Goal: Navigation & Orientation: Find specific page/section

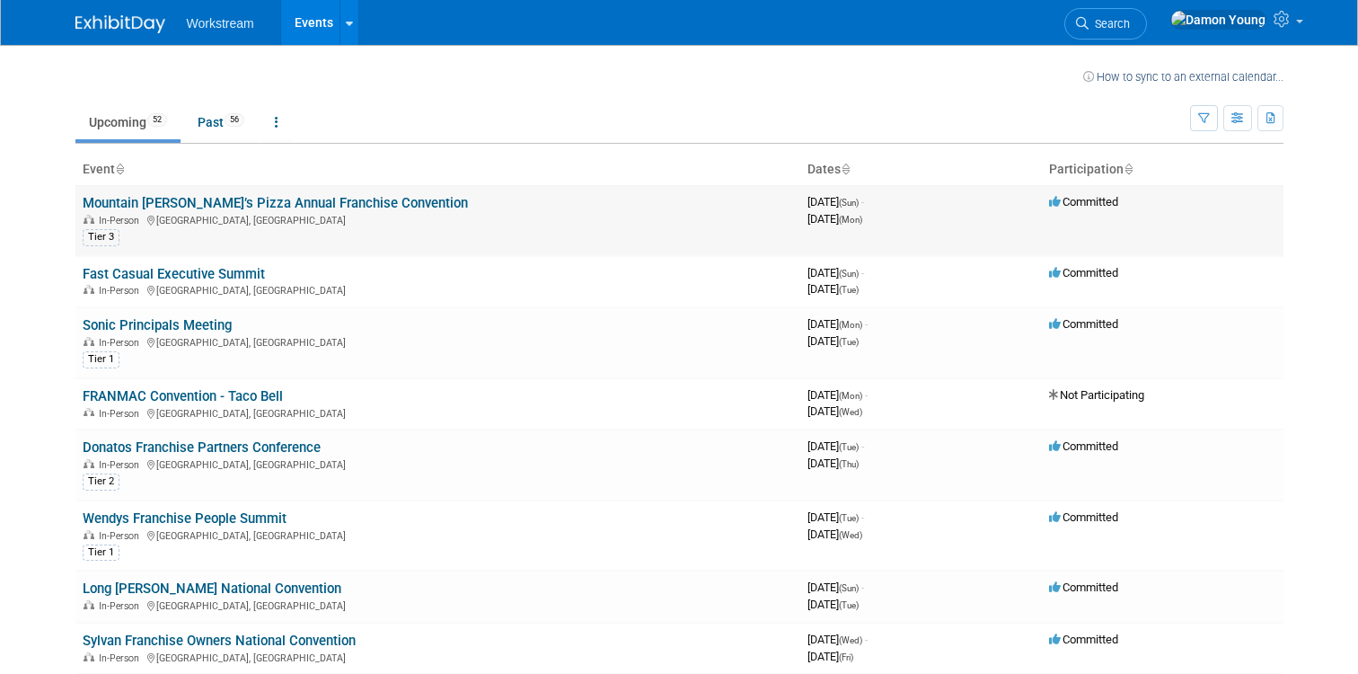
click at [326, 199] on link "Mountain [PERSON_NAME]’s Pizza Annual Franchise Convention" at bounding box center [275, 203] width 385 height 16
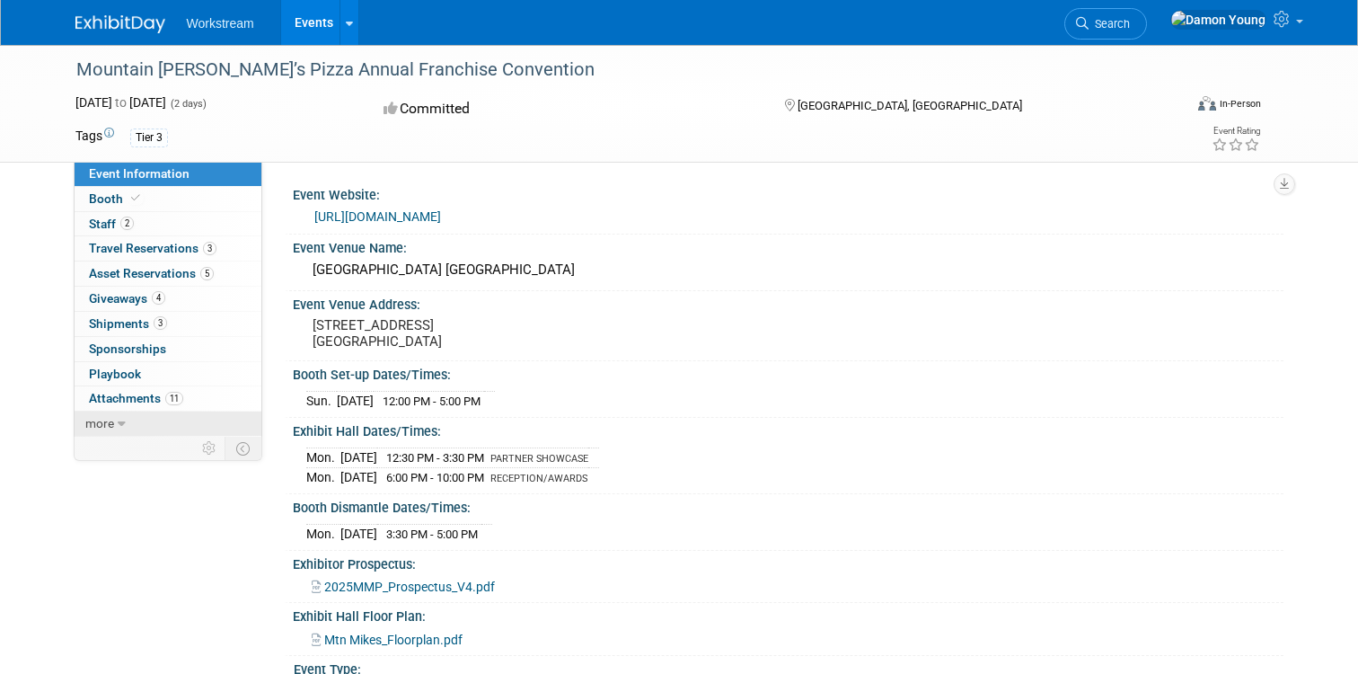
click at [119, 422] on icon at bounding box center [122, 424] width 8 height 13
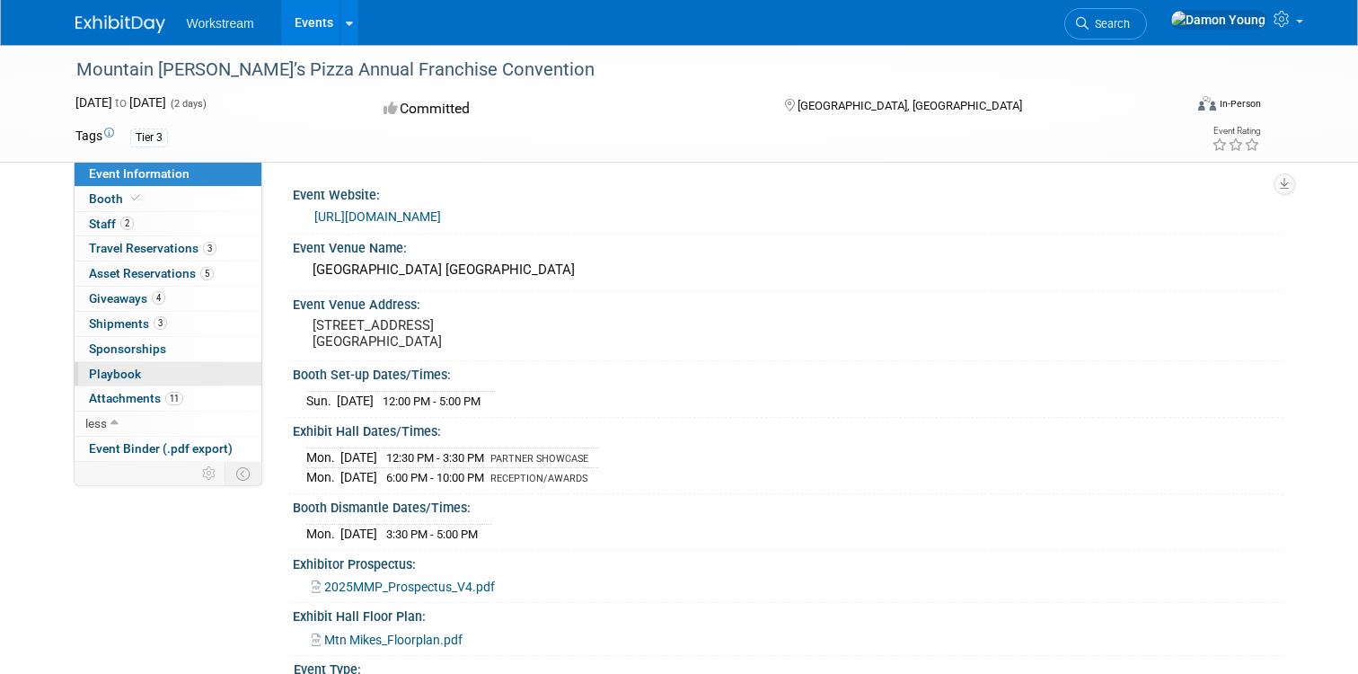
click at [141, 370] on link "0 Playbook 0" at bounding box center [168, 374] width 187 height 24
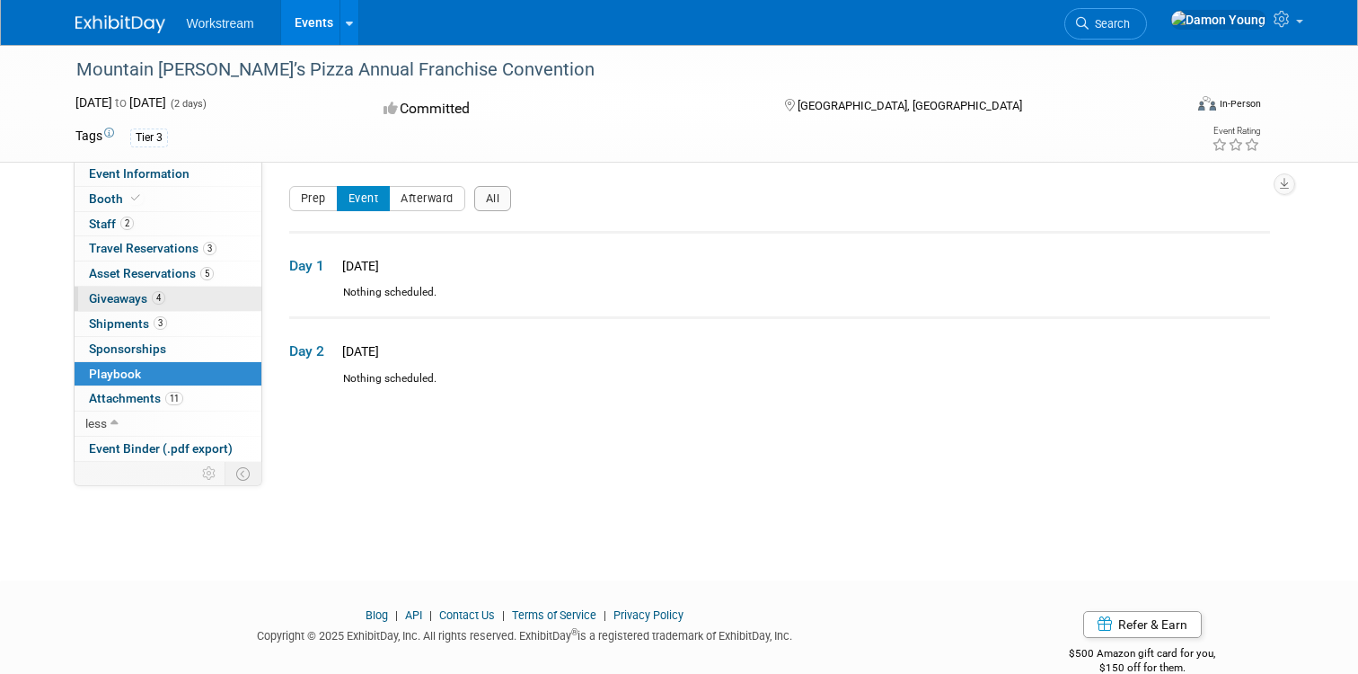
click at [132, 294] on span "Giveaways 4" at bounding box center [127, 298] width 76 height 14
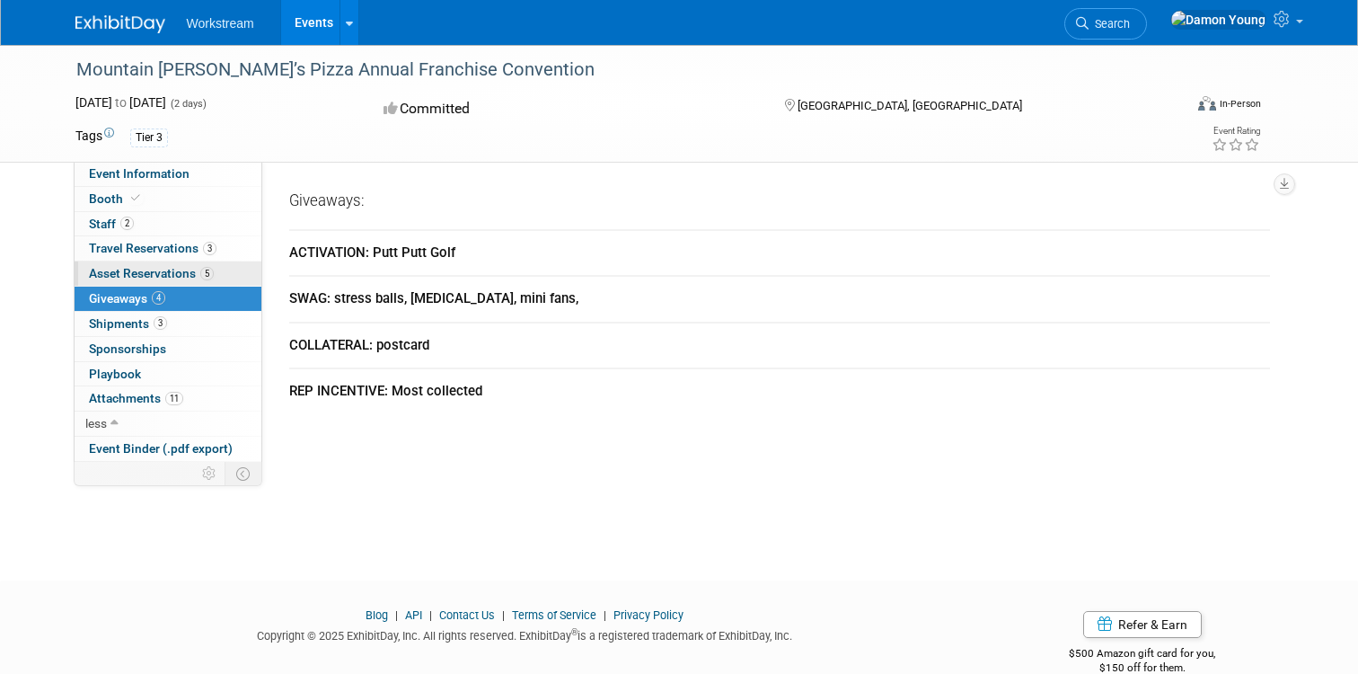
click at [143, 279] on span "Asset Reservations 5" at bounding box center [151, 273] width 125 height 14
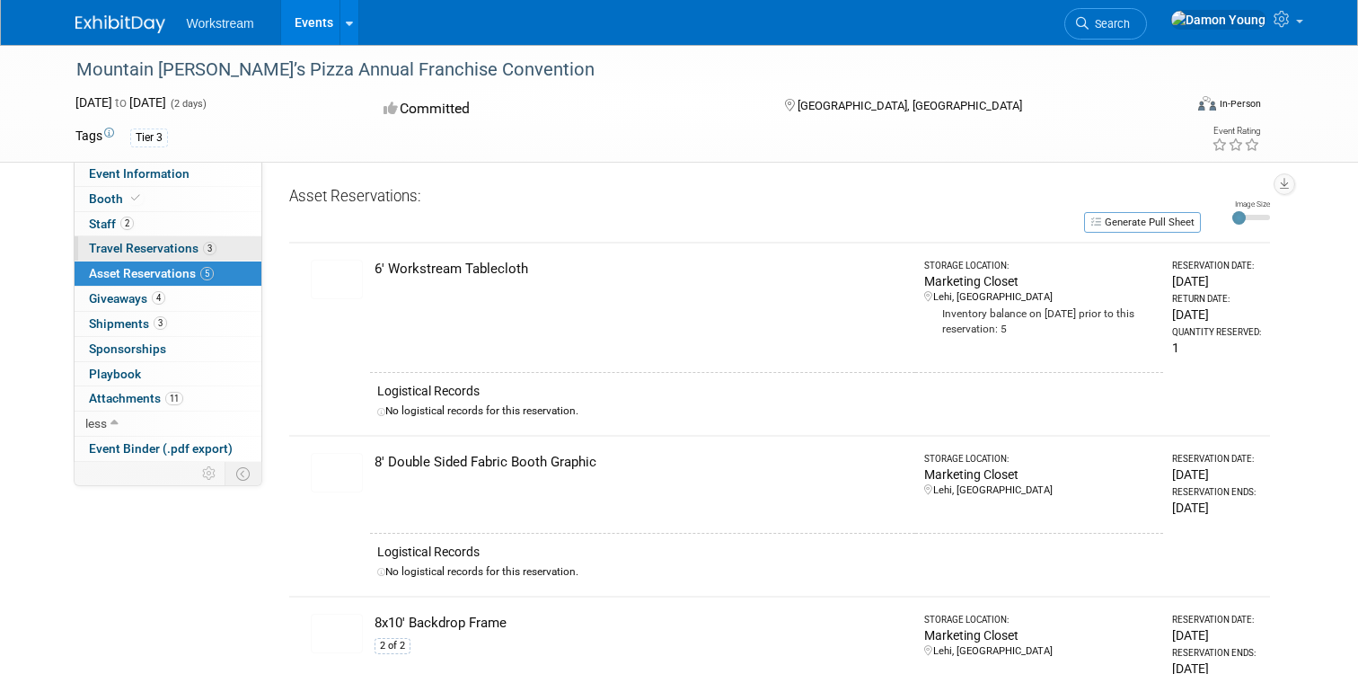
click at [176, 248] on span "Travel Reservations 3" at bounding box center [153, 248] width 128 height 14
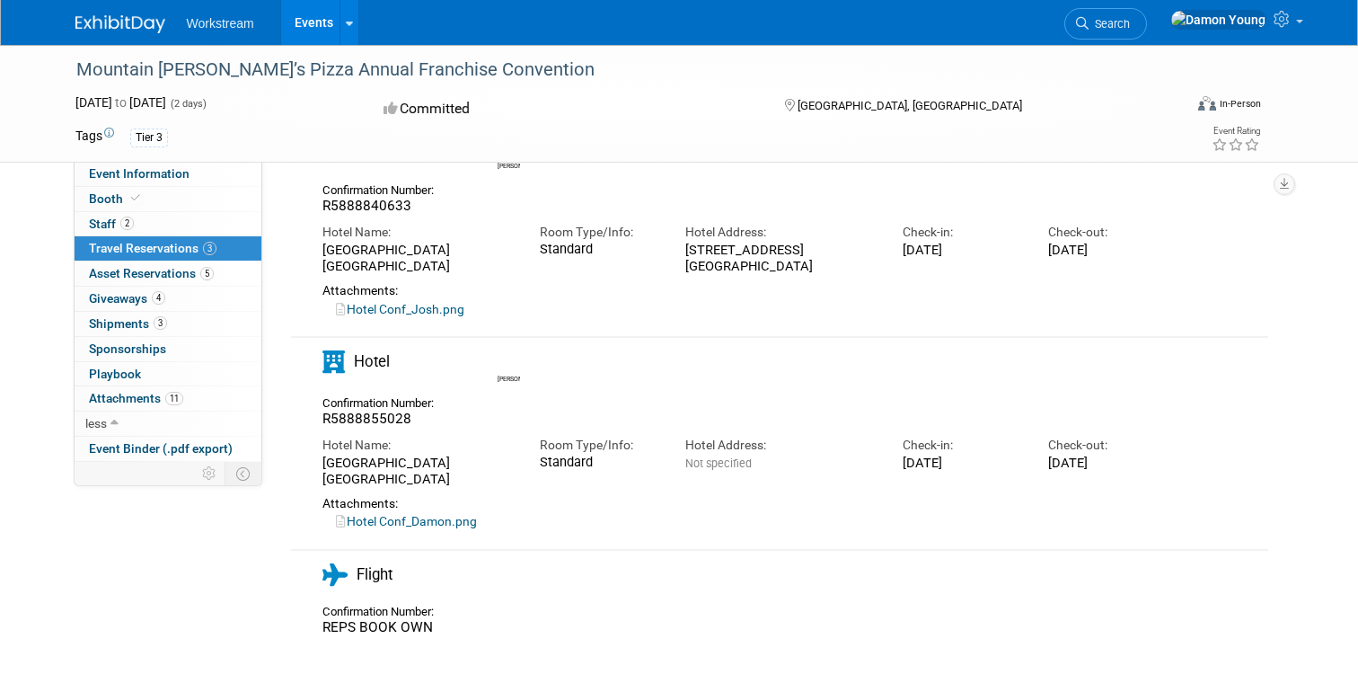
scroll to position [295, 0]
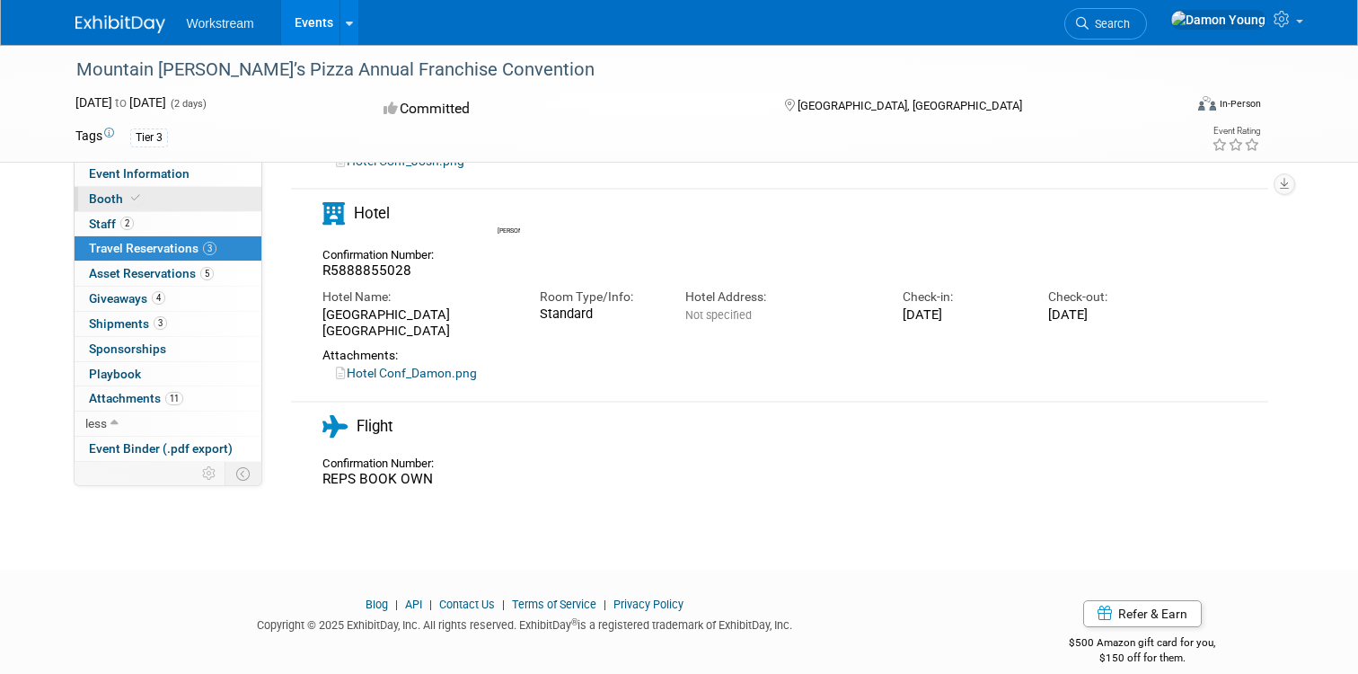
click at [160, 193] on link "Booth" at bounding box center [168, 199] width 187 height 24
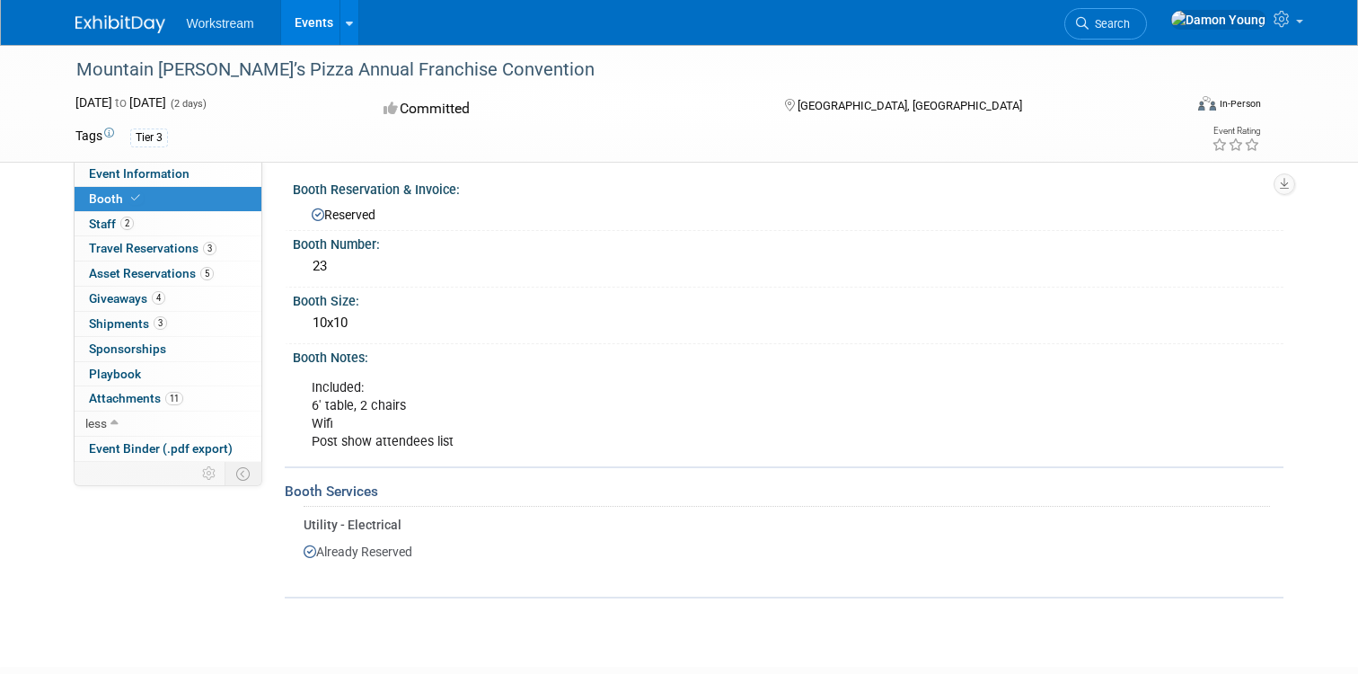
scroll to position [0, 0]
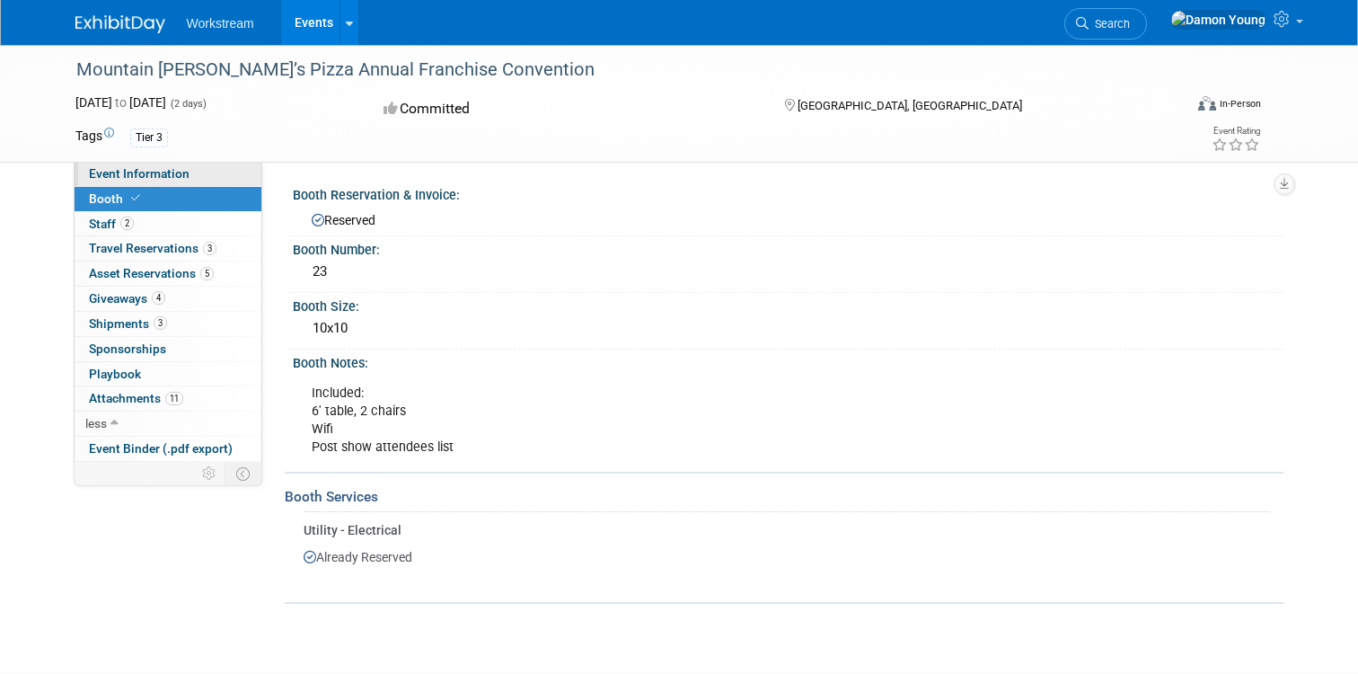
click at [160, 170] on span "Event Information" at bounding box center [139, 173] width 101 height 14
